Goal: Task Accomplishment & Management: Manage account settings

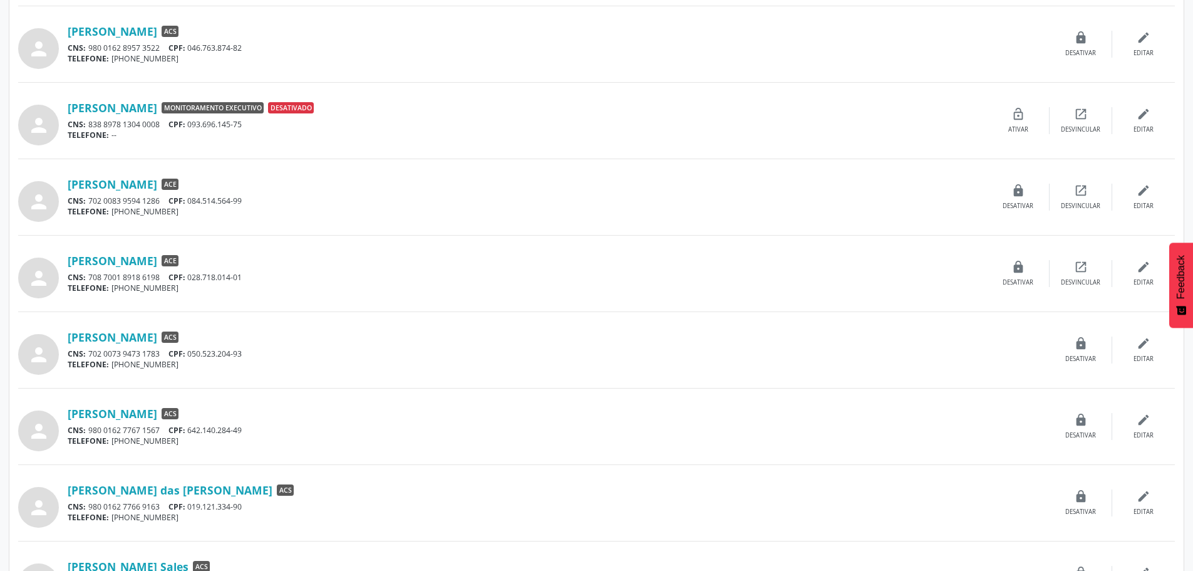
scroll to position [899, 0]
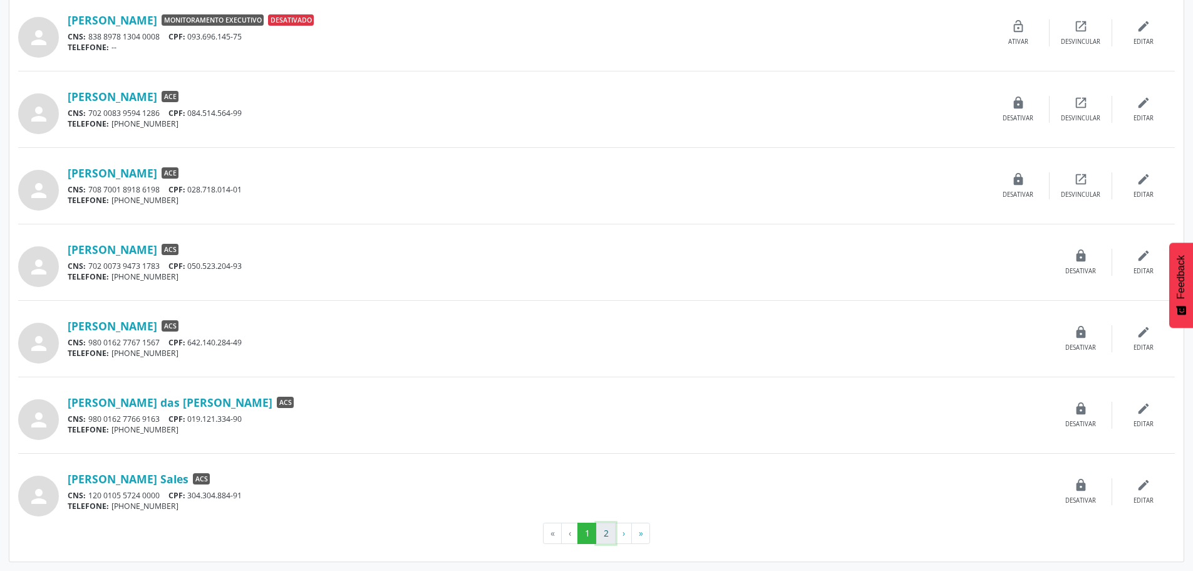
click at [604, 534] on button "2" at bounding box center [605, 532] width 19 height 21
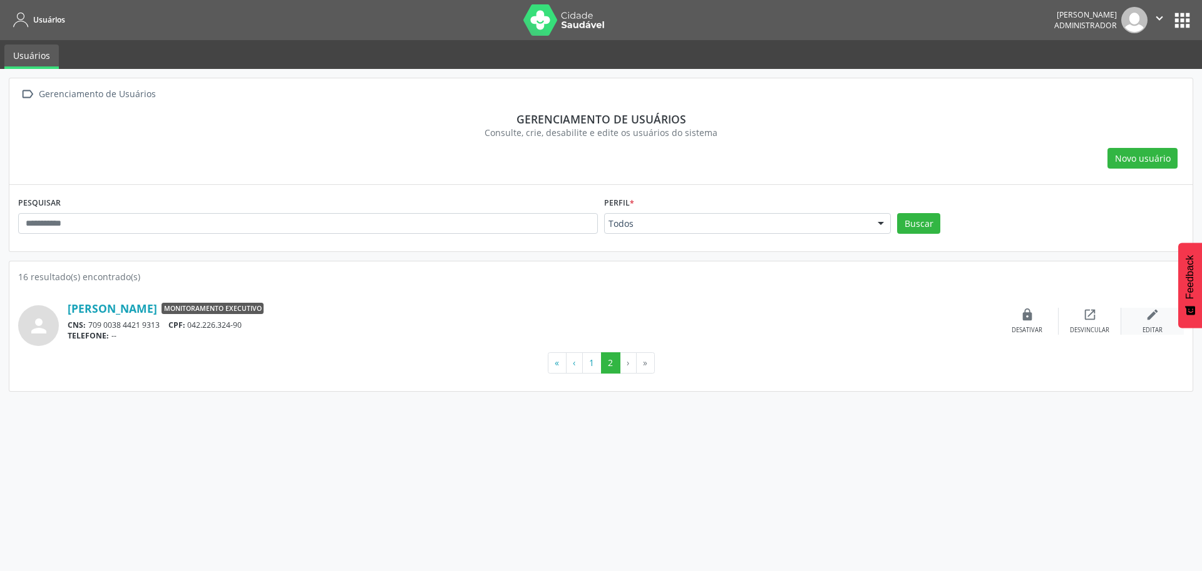
click at [1149, 322] on div "edit Editar" at bounding box center [1153, 321] width 63 height 27
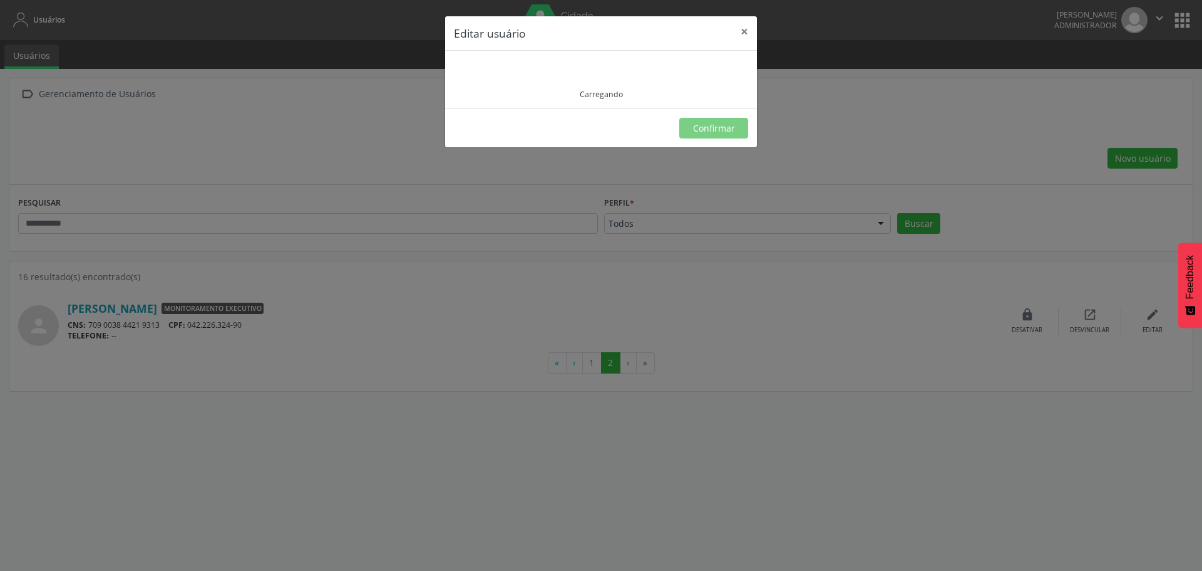
type input "**********"
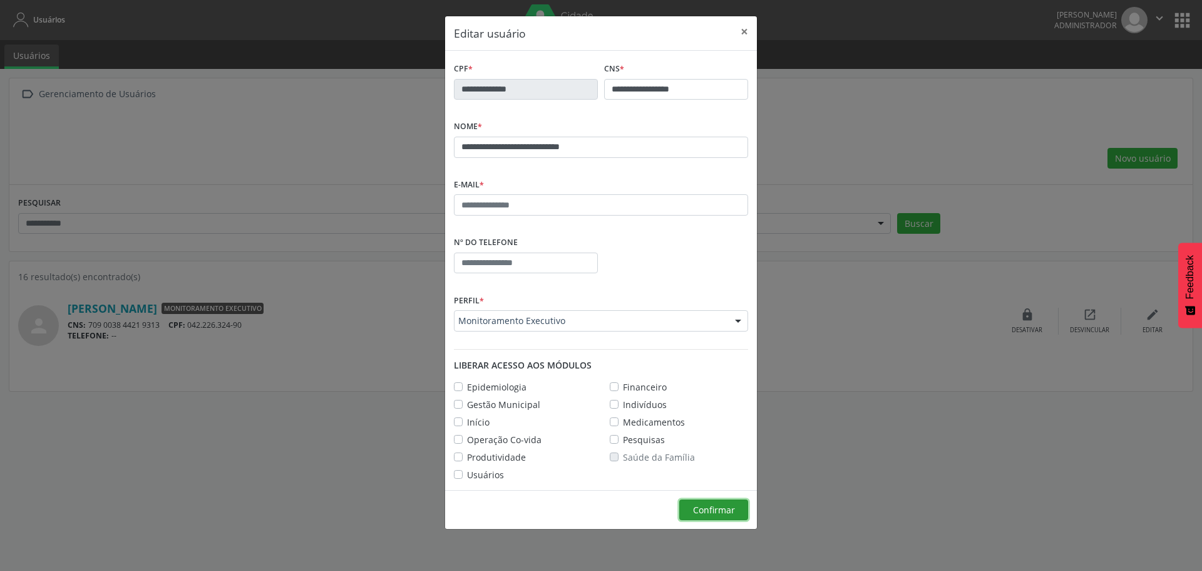
click at [723, 512] on span "Confirmar" at bounding box center [714, 510] width 42 height 12
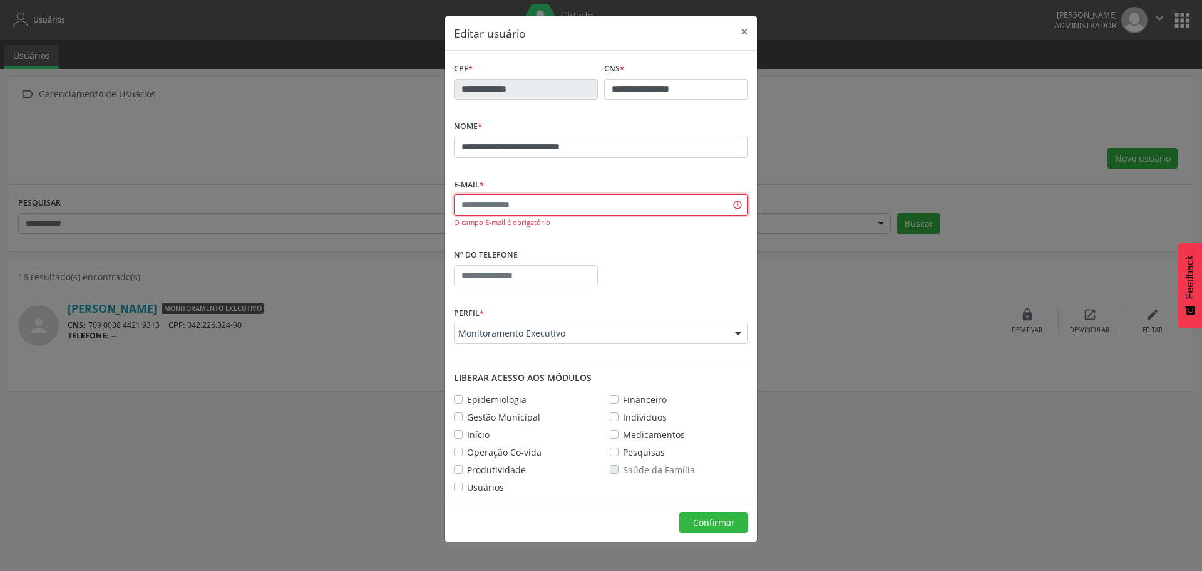
click at [501, 209] on input "text" at bounding box center [601, 204] width 294 height 21
type input "**********"
click at [703, 519] on span "Confirmar" at bounding box center [714, 522] width 42 height 12
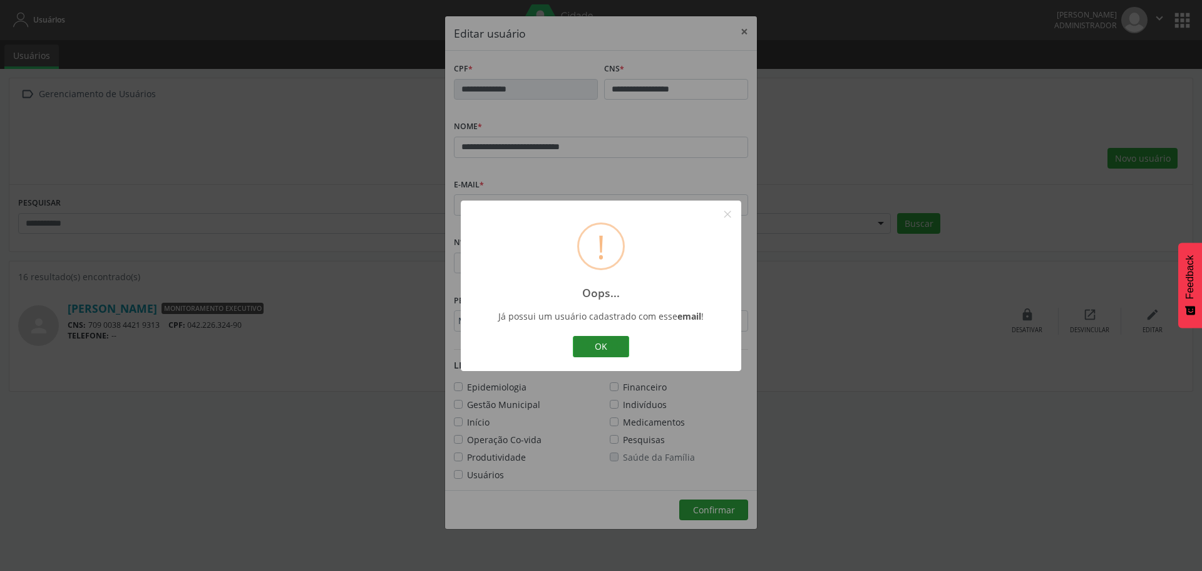
click at [607, 350] on button "OK" at bounding box center [601, 346] width 56 height 21
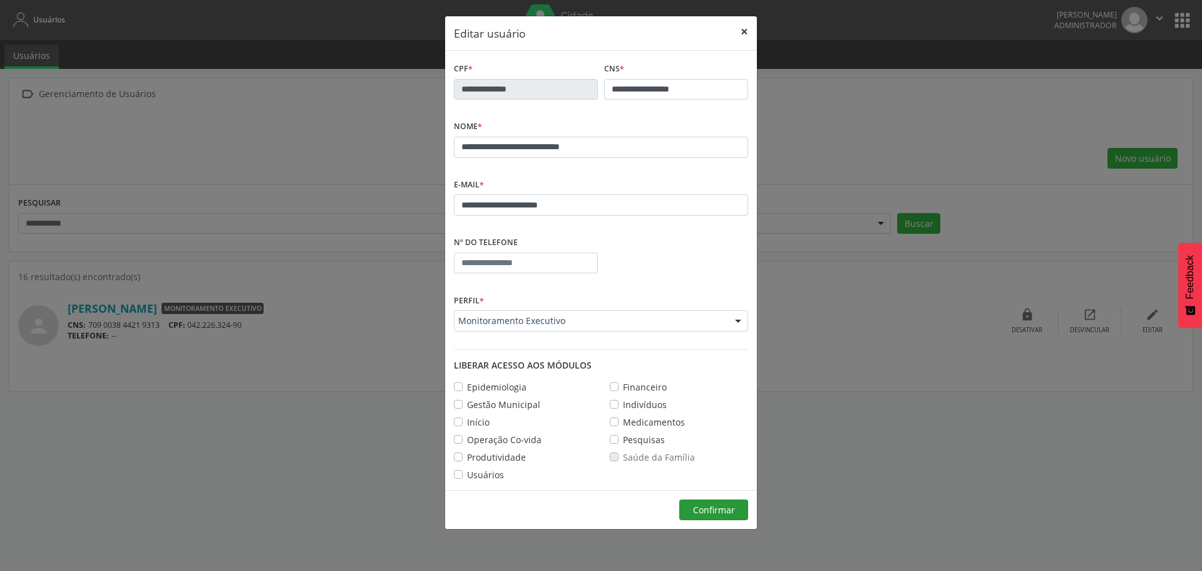
click at [741, 25] on button "×" at bounding box center [744, 31] width 25 height 31
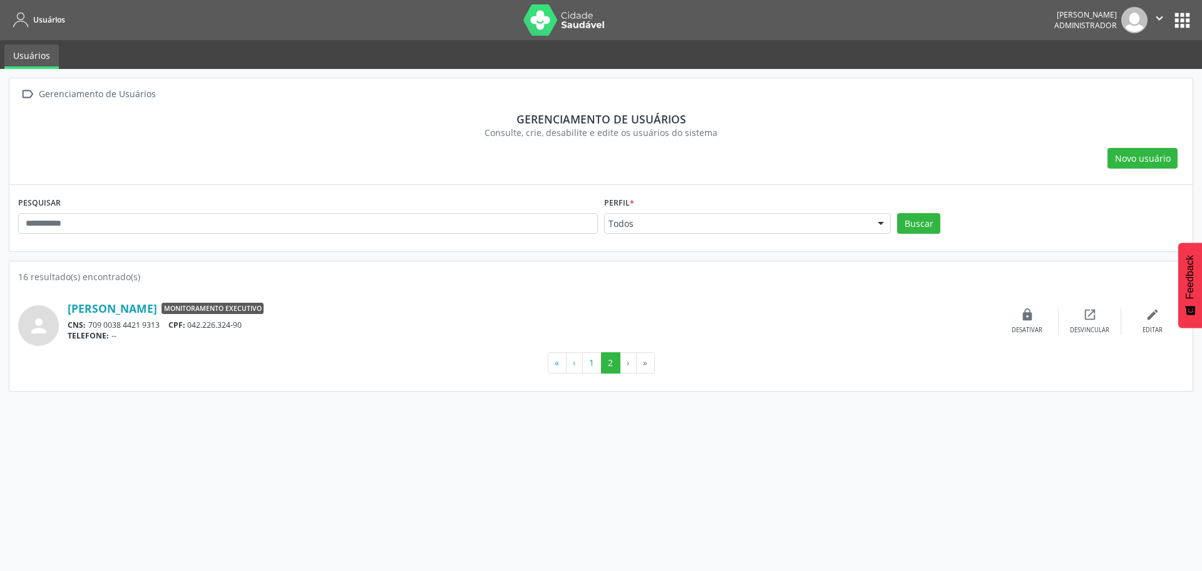
drag, startPoint x: 247, startPoint y: 324, endPoint x: 194, endPoint y: 324, distance: 53.2
click at [194, 324] on div "CNS: 709 0038 4421 9313 CPF: 042.226.324-90" at bounding box center [532, 324] width 929 height 11
copy div "042.226.324-90"
click at [1185, 23] on button "apps" at bounding box center [1183, 20] width 22 height 22
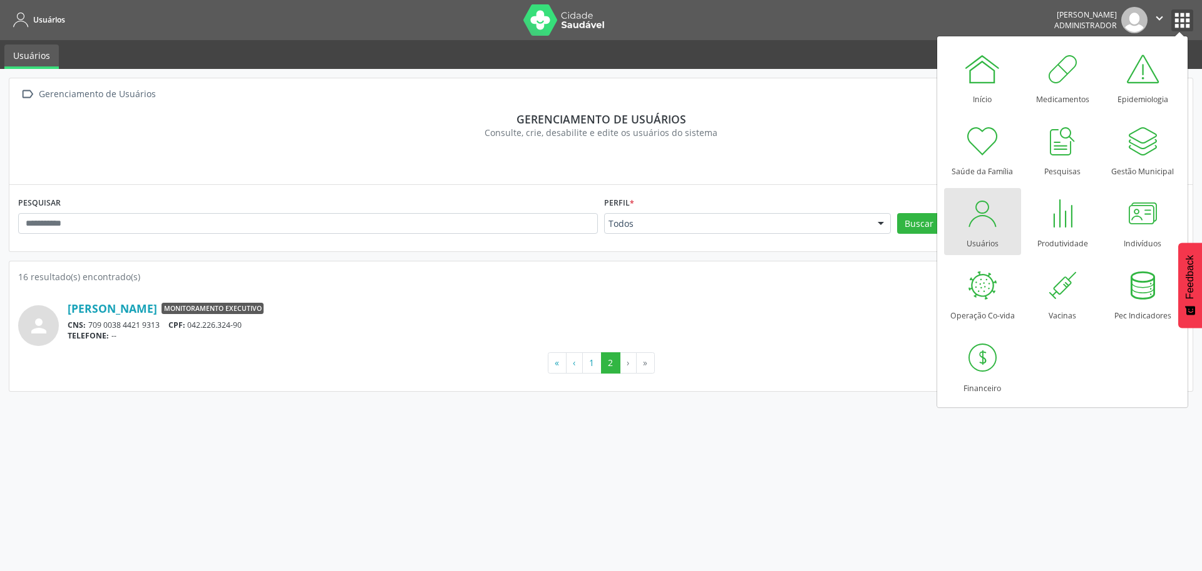
click at [1157, 19] on icon "" at bounding box center [1160, 18] width 14 height 14
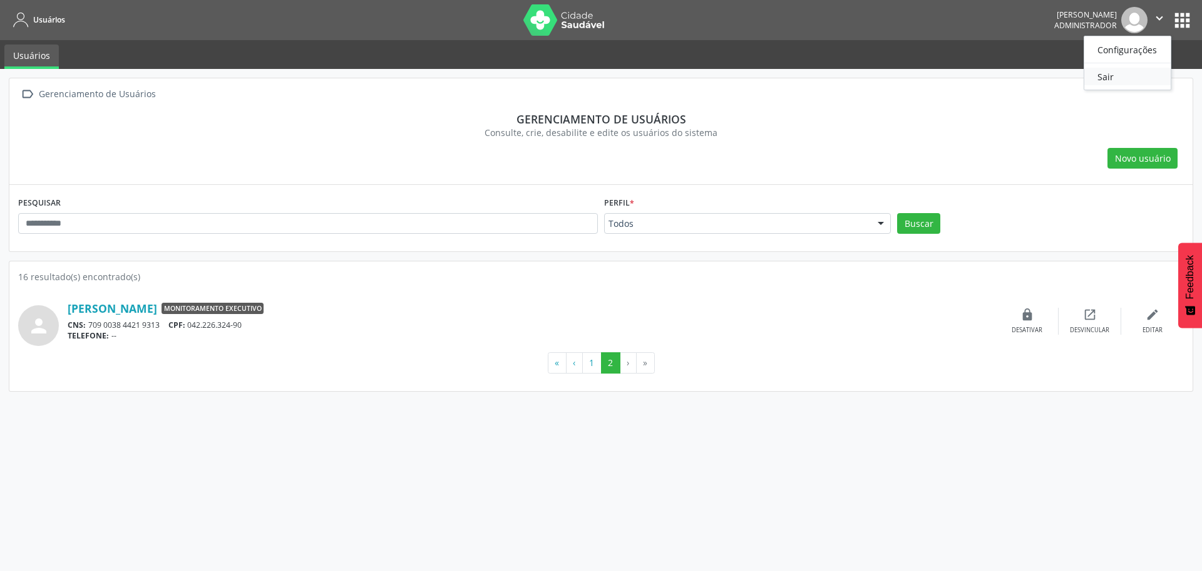
click at [1129, 71] on link "Sair" at bounding box center [1128, 77] width 86 height 18
